Goal: Task Accomplishment & Management: Use online tool/utility

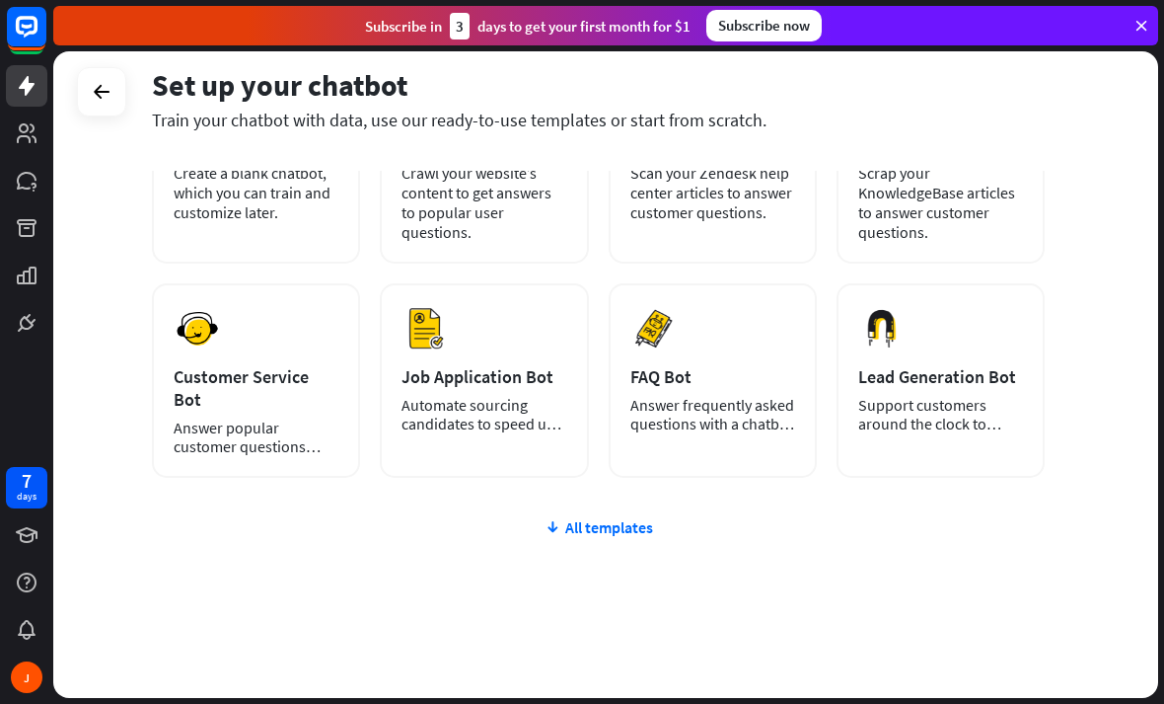
scroll to position [189, 0]
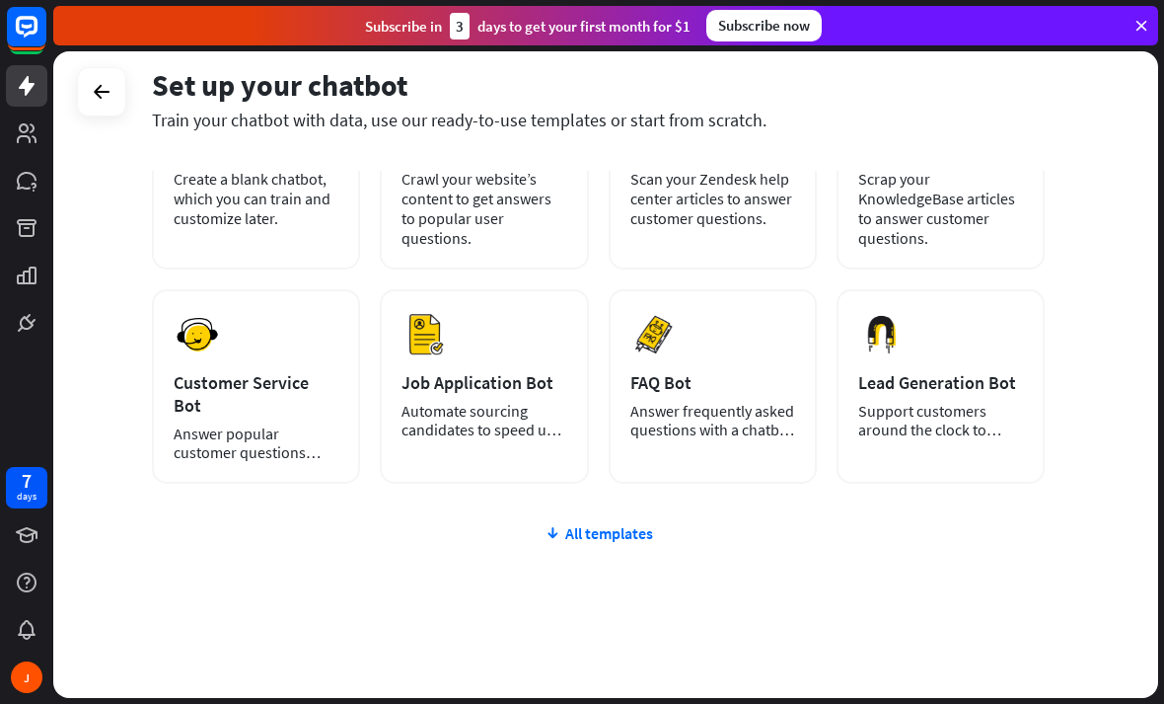
click at [622, 531] on div "plus Blank Bot Create a blank chatbot, which you can train and customize later.…" at bounding box center [598, 395] width 893 height 650
click at [635, 523] on div "All templates" at bounding box center [598, 533] width 893 height 20
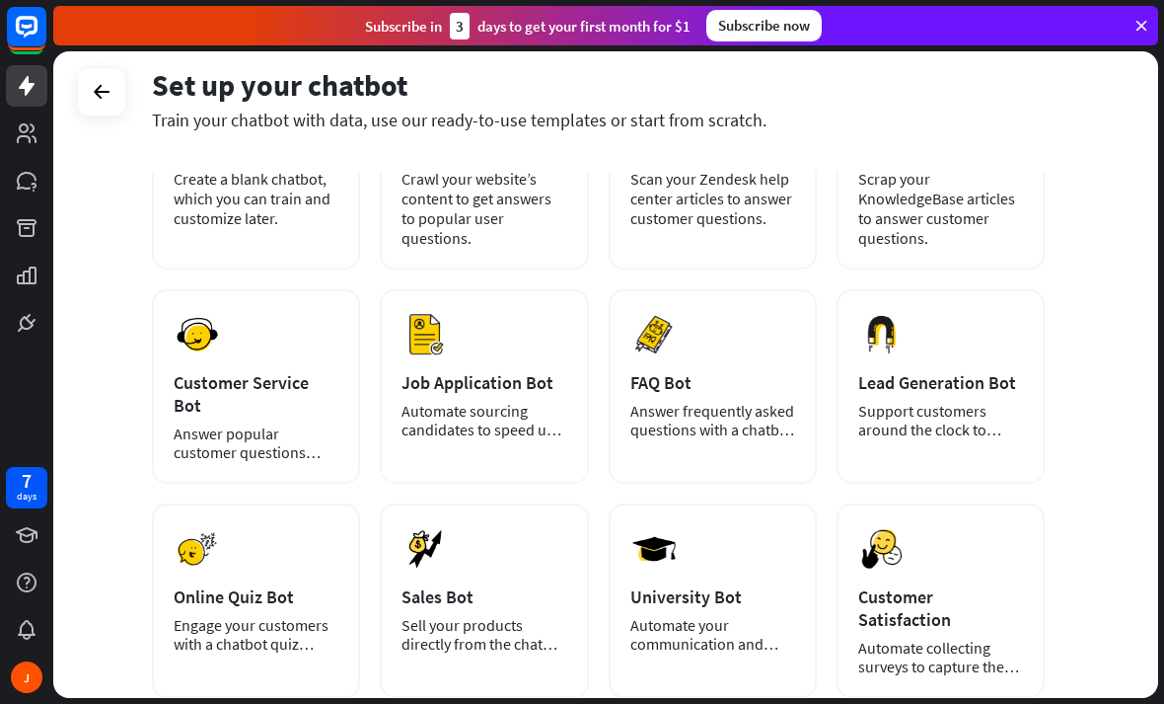
click at [633, 509] on div "Preview University Bot Automate your communication and admission process." at bounding box center [713, 600] width 208 height 194
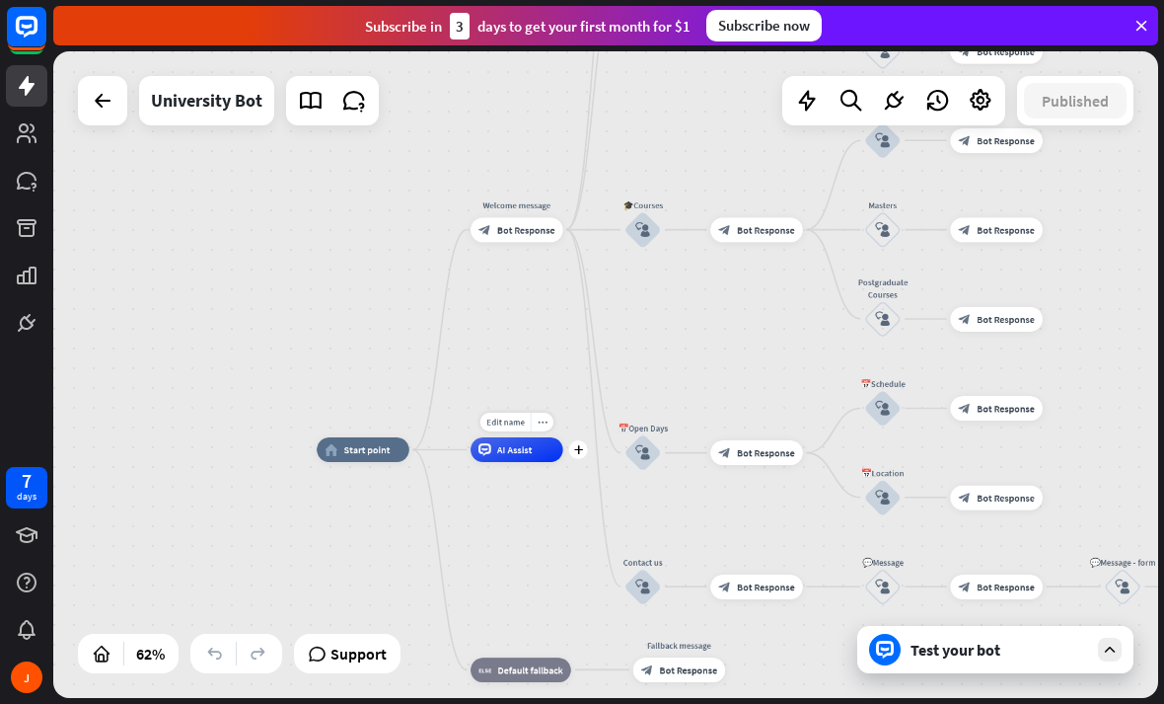
click at [520, 454] on span "AI Assist" at bounding box center [515, 449] width 36 height 12
click at [556, 377] on div "home_2 Start point Welcome message block_bot_response Bot Response ✨Main menu b…" at bounding box center [605, 374] width 1105 height 646
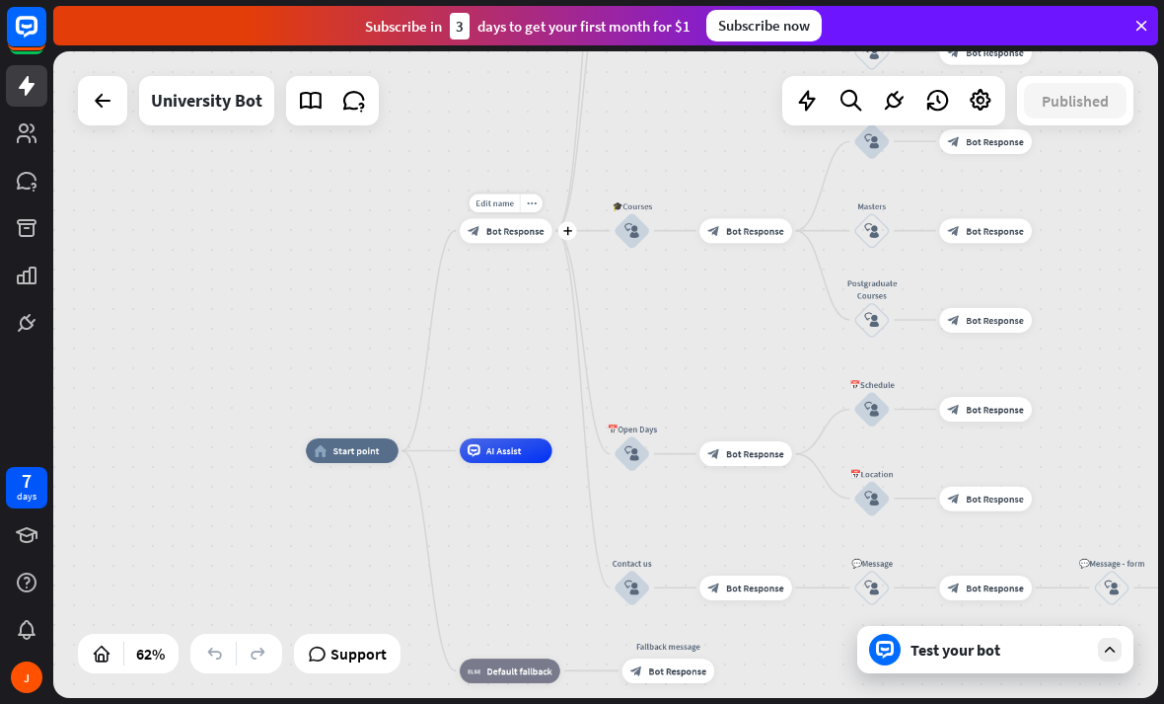
click at [521, 236] on span "Bot Response" at bounding box center [515, 230] width 58 height 12
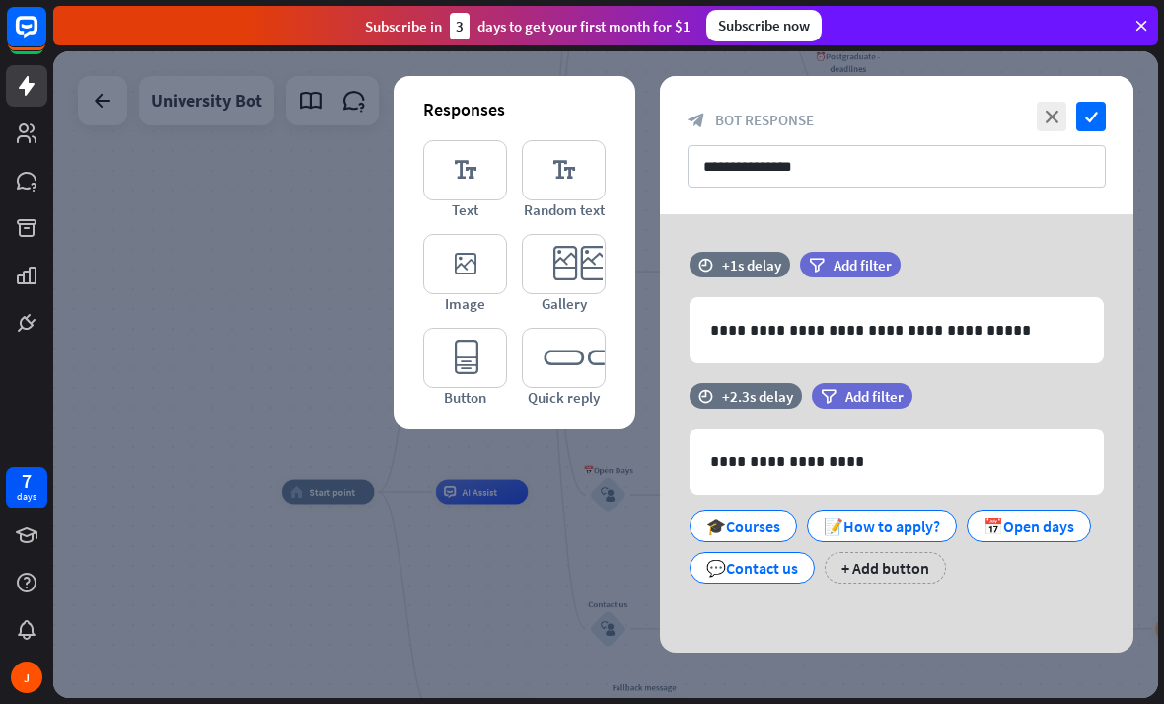
click at [691, 221] on div "**********" at bounding box center [897, 433] width 474 height 438
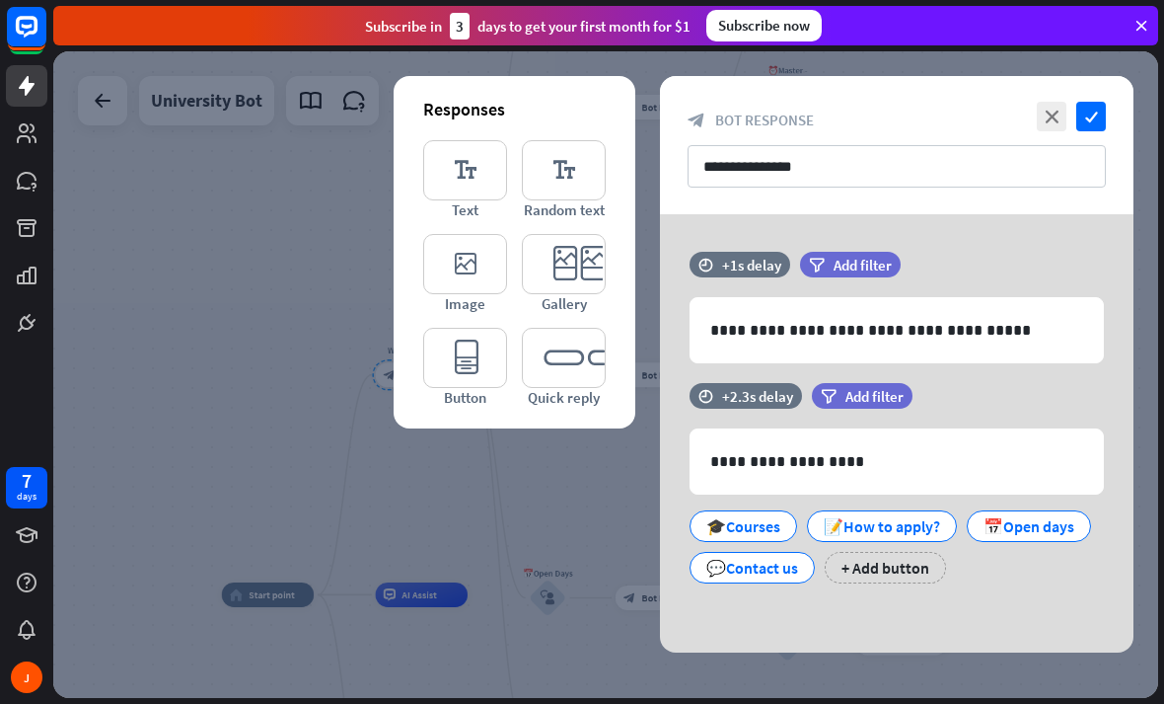
click at [515, 527] on div at bounding box center [605, 374] width 1105 height 646
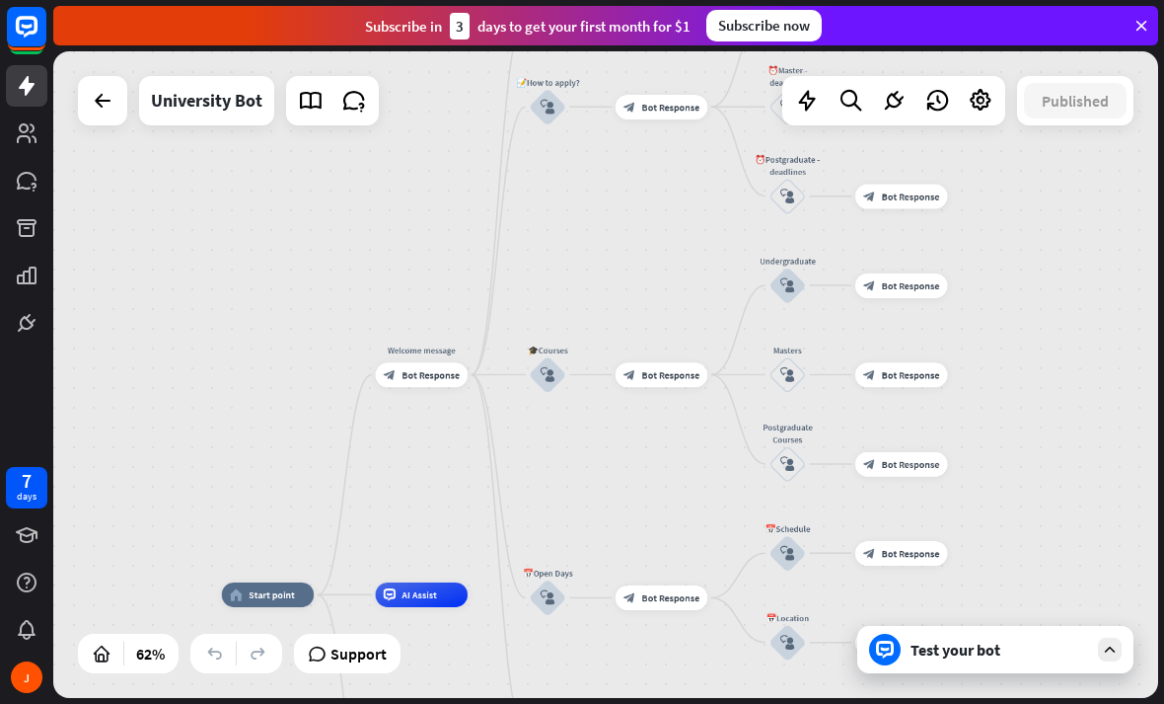
click at [97, 108] on icon at bounding box center [103, 101] width 24 height 24
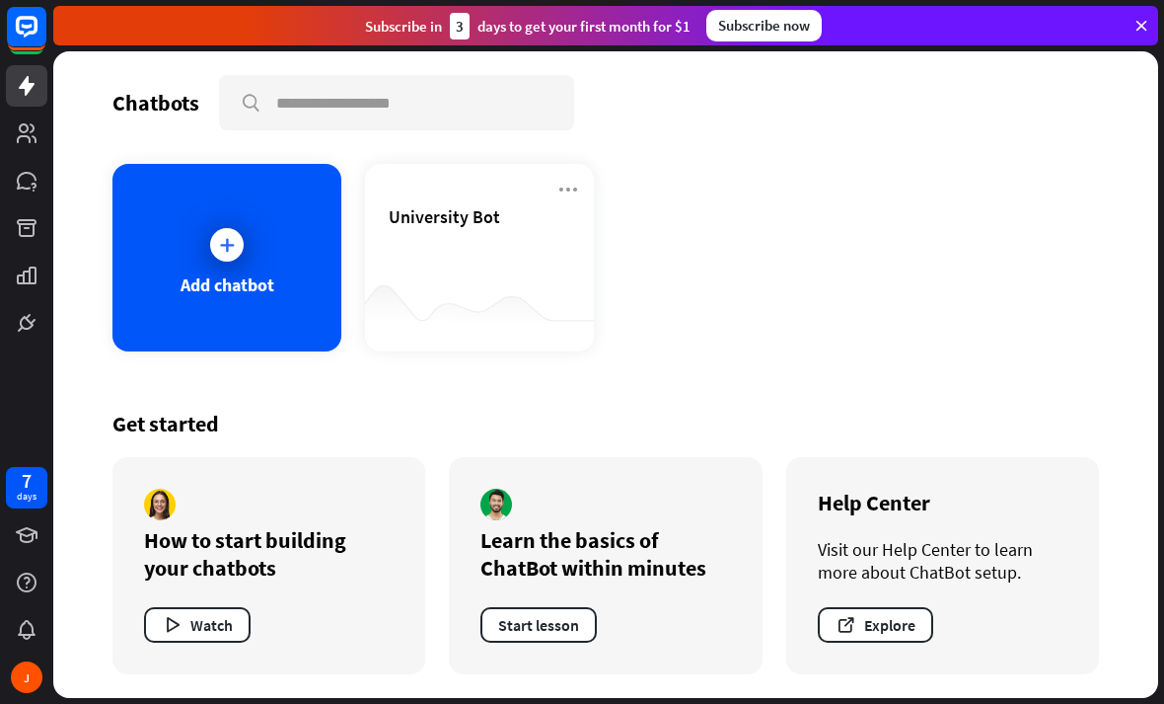
click at [451, 241] on div "University Bot" at bounding box center [480, 239] width 182 height 69
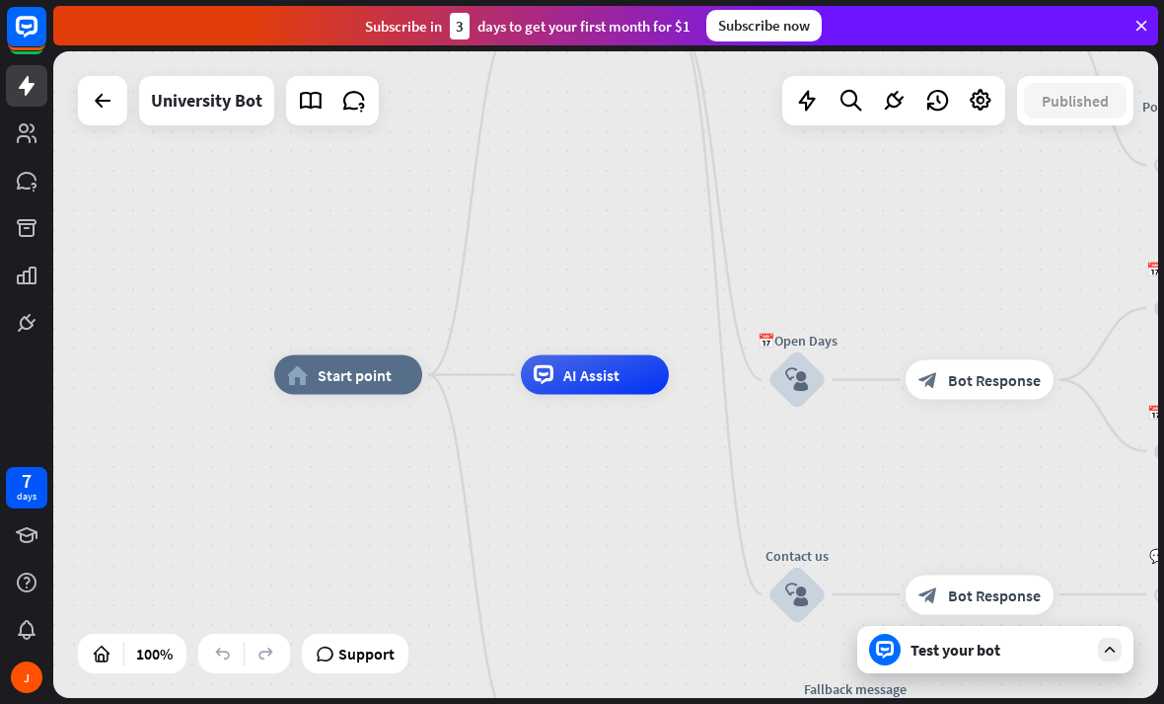
click at [1093, 623] on div "home_2 Start point Welcome message block_bot_response Bot Response ✨Main menu b…" at bounding box center [826, 698] width 1105 height 646
click at [1107, 640] on icon at bounding box center [1110, 649] width 18 height 18
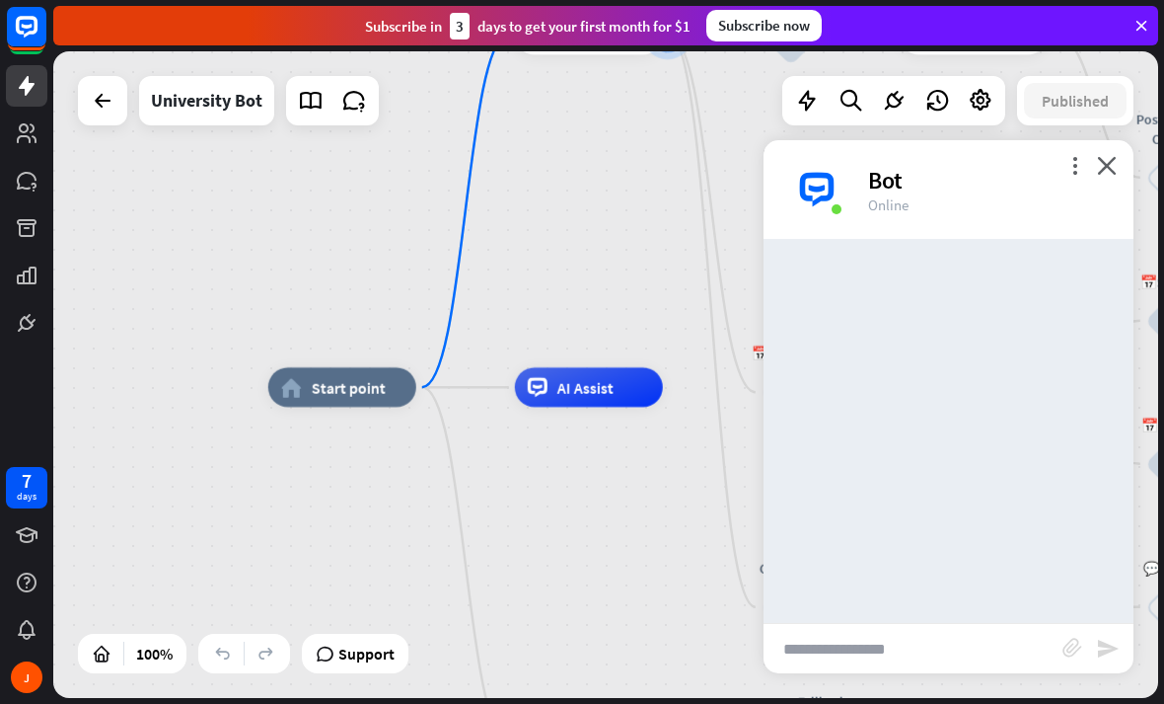
click at [1017, 639] on input "text" at bounding box center [913, 648] width 299 height 49
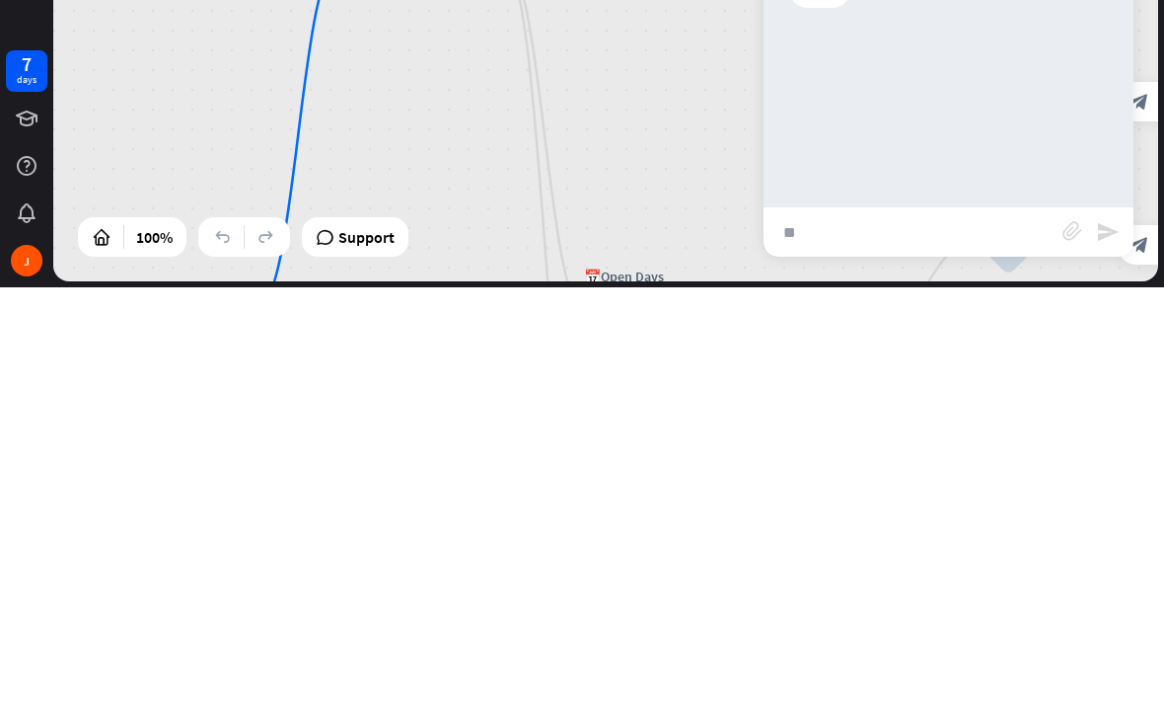
type input "**"
click at [1110, 636] on icon "send" at bounding box center [1108, 648] width 24 height 24
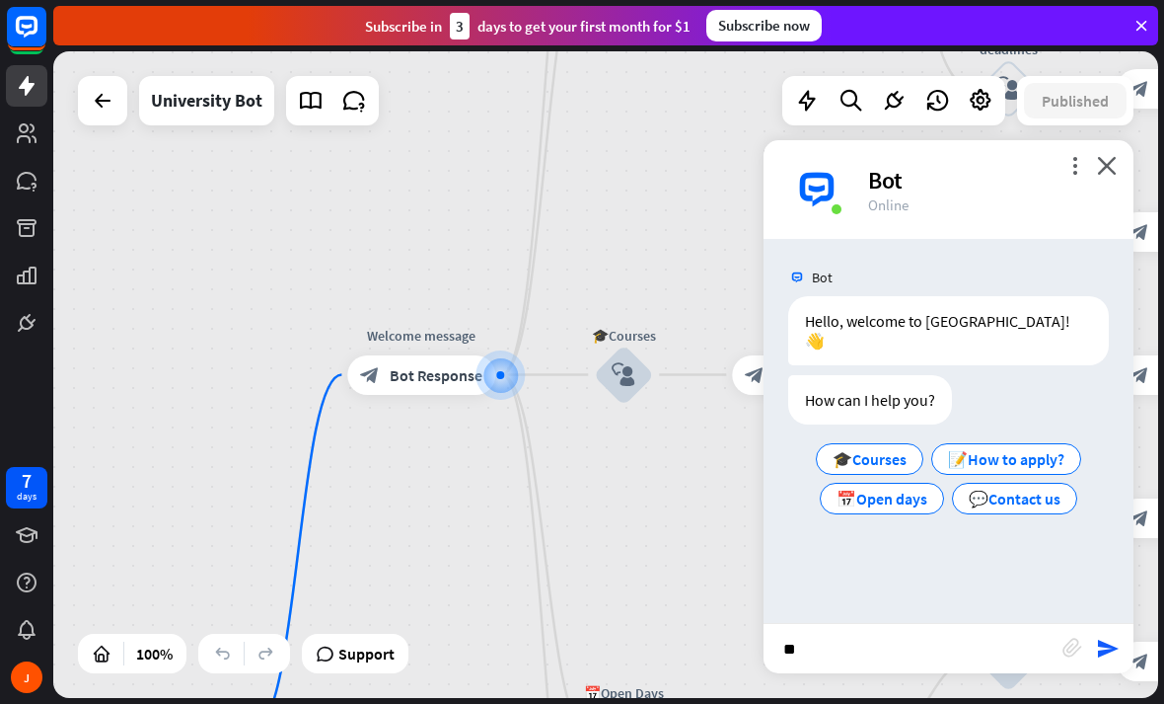
click at [1073, 645] on icon "block_attachment" at bounding box center [1073, 647] width 20 height 20
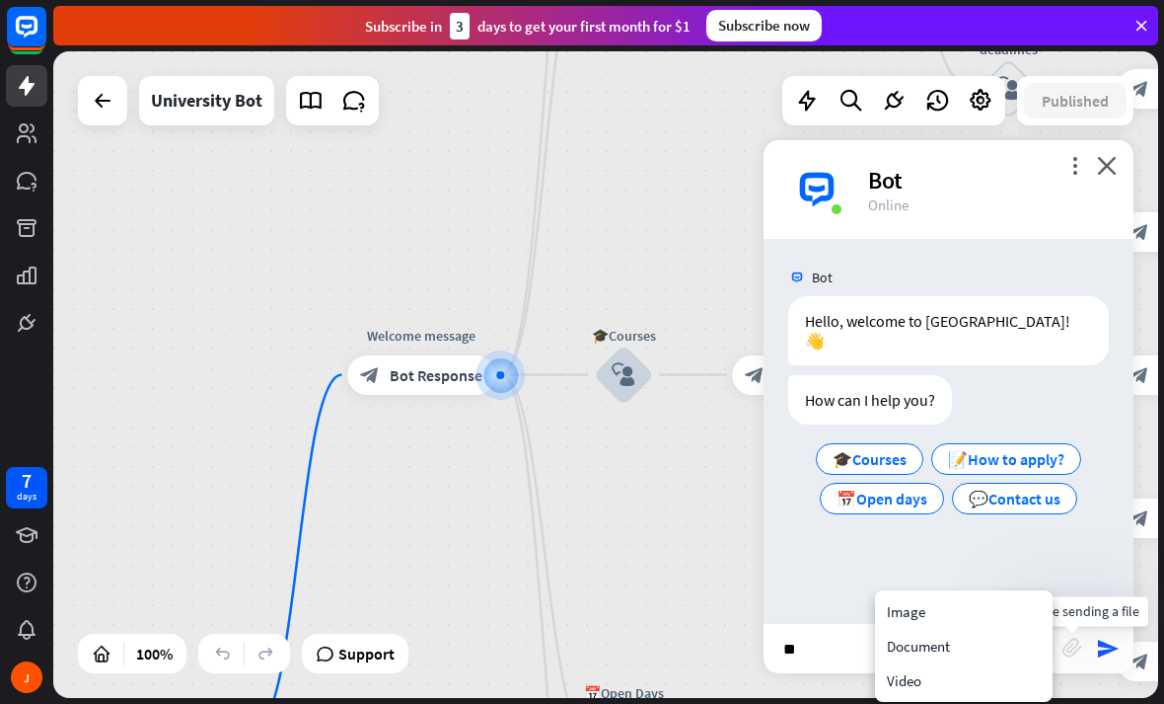
click at [1079, 643] on icon "block_attachment" at bounding box center [1073, 647] width 20 height 20
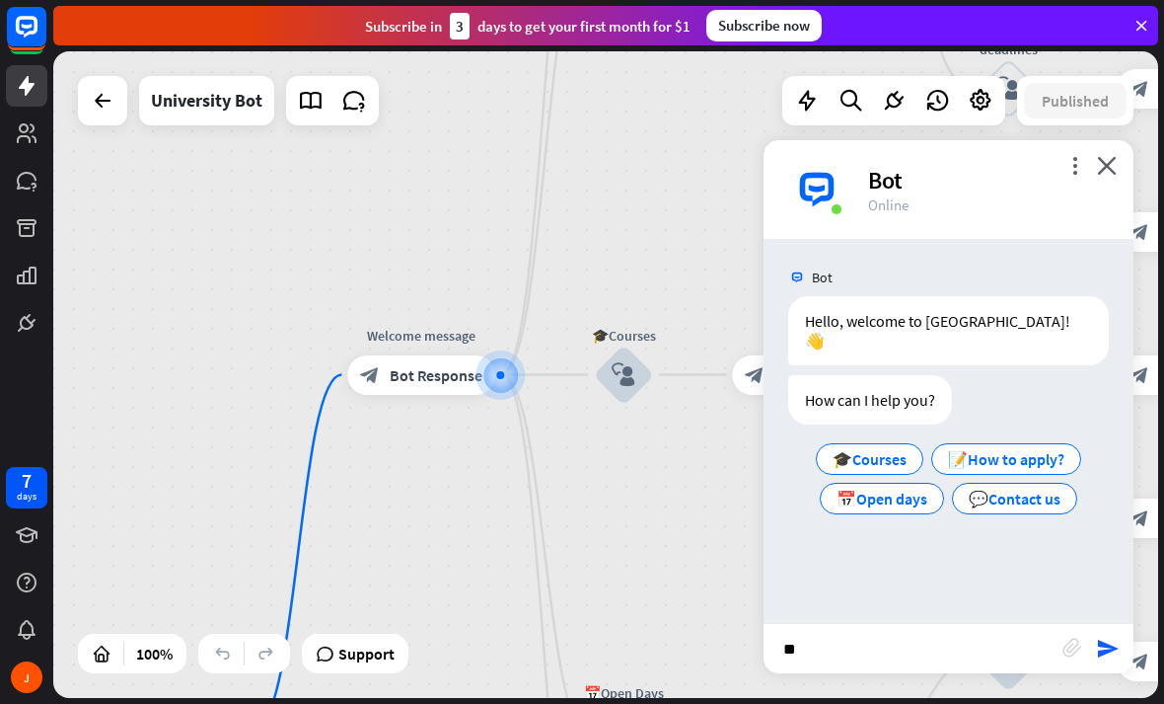
click at [1100, 652] on icon "send" at bounding box center [1108, 648] width 24 height 24
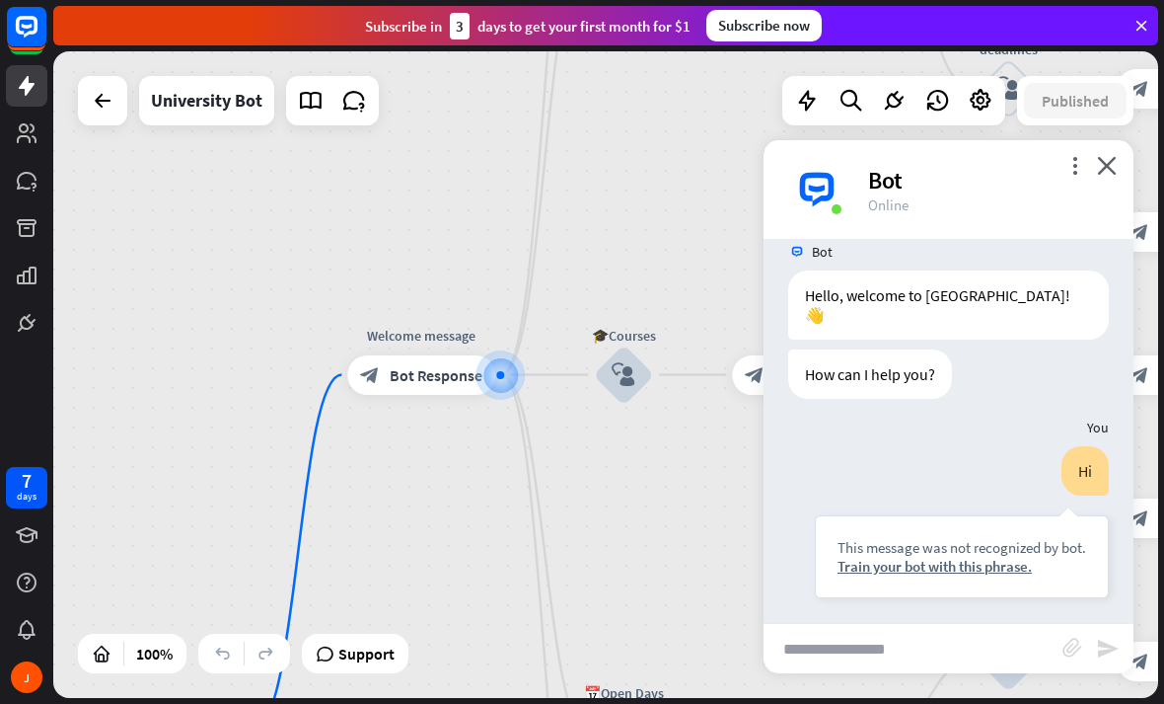
click at [1087, 646] on div "block_attachment" at bounding box center [1080, 648] width 34 height 23
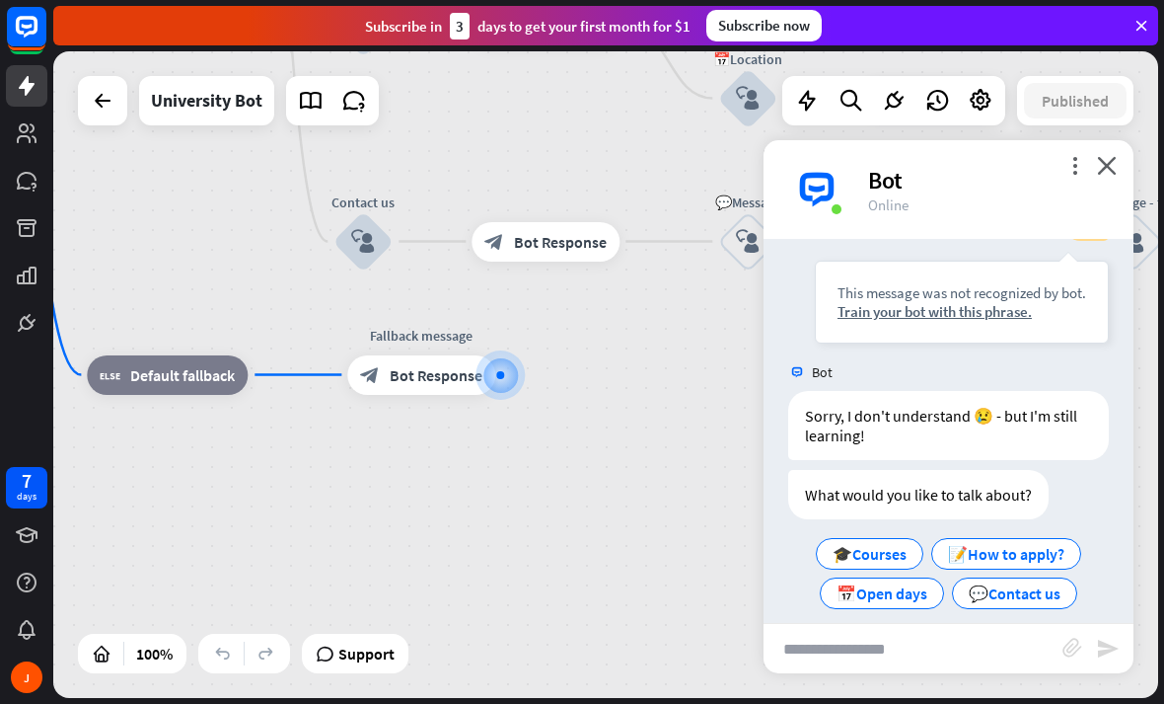
scroll to position [280, 0]
click at [7, 275] on link at bounding box center [26, 275] width 41 height 41
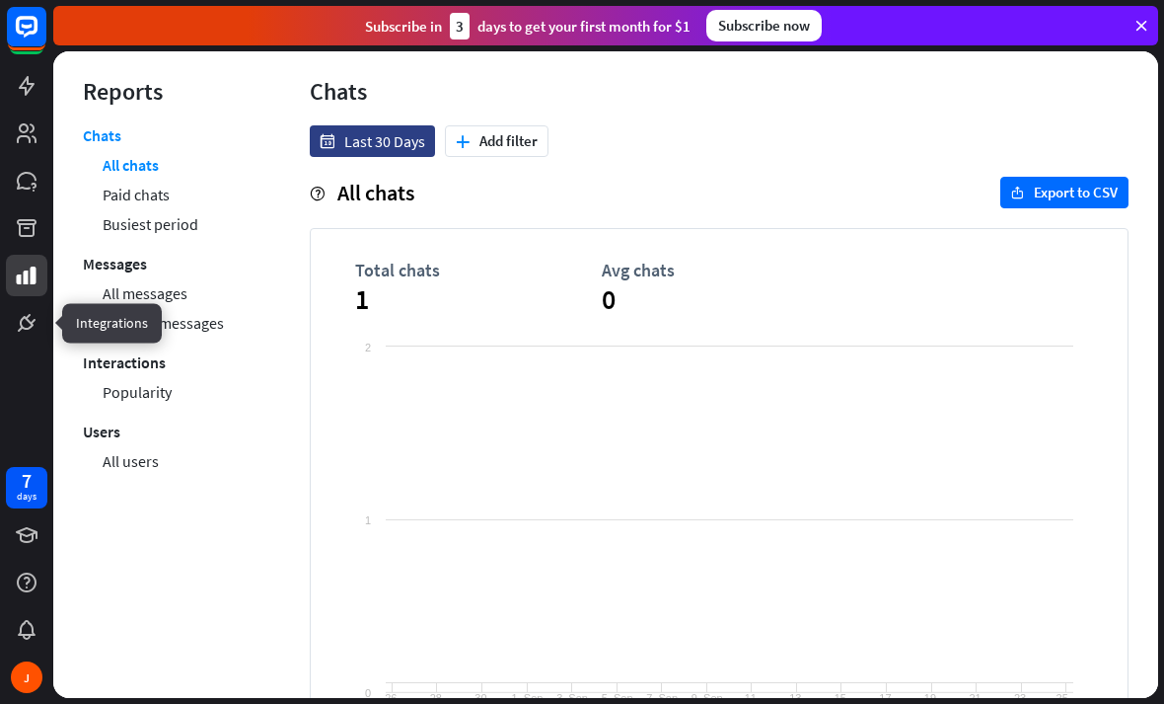
click at [0, 0] on icon at bounding box center [0, 0] width 0 height 0
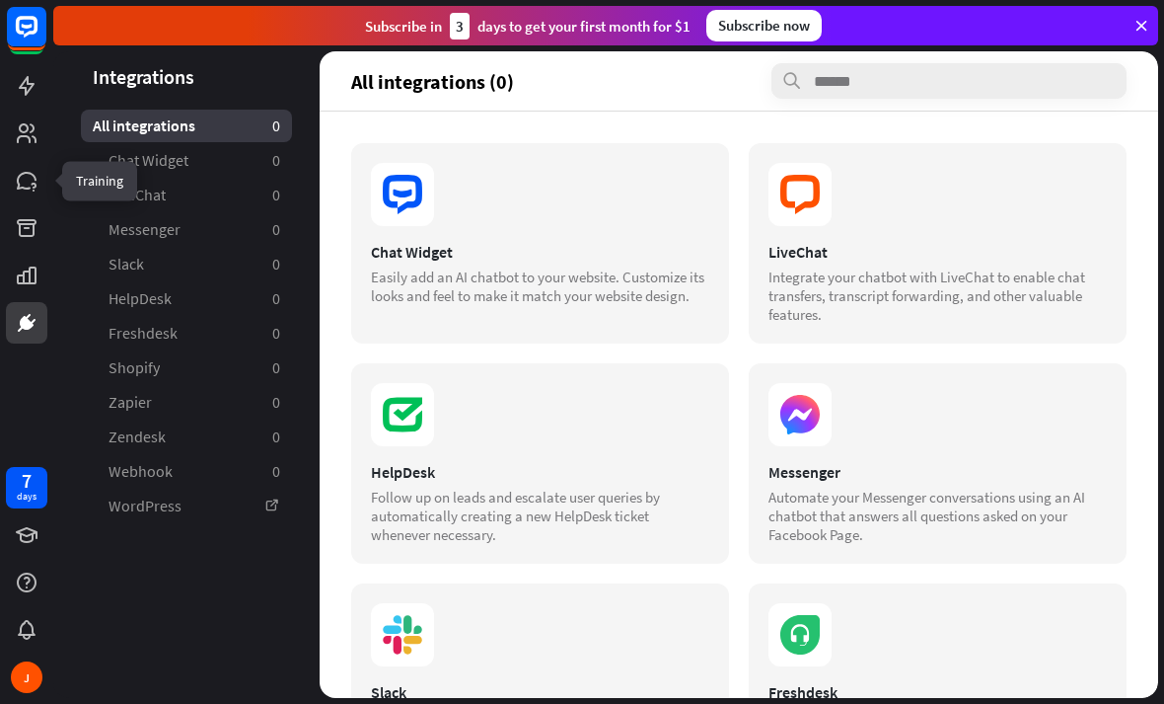
click at [0, 0] on icon at bounding box center [0, 0] width 0 height 0
